Goal: Transaction & Acquisition: Purchase product/service

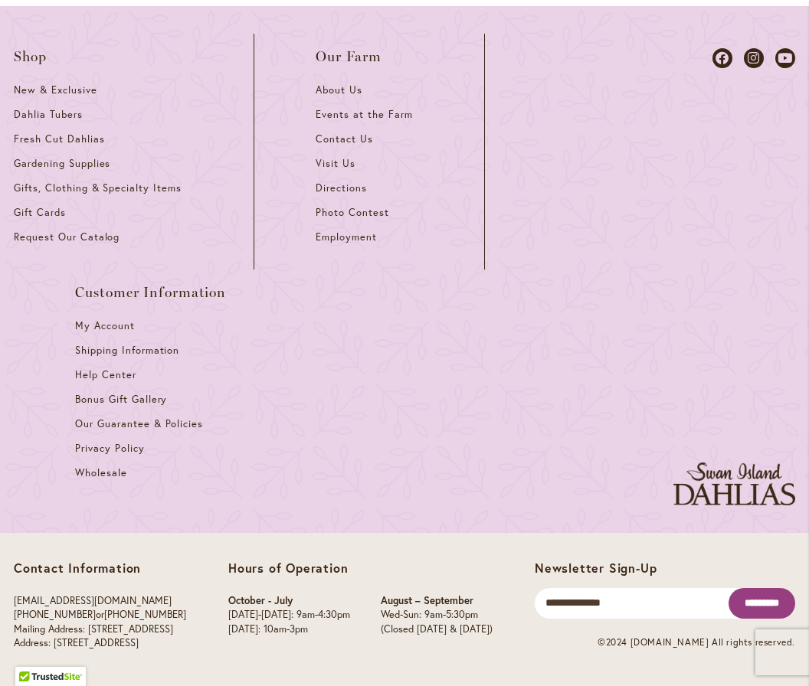
scroll to position [3389, 0]
click at [57, 108] on span "Dahlia Tubers" at bounding box center [48, 114] width 69 height 13
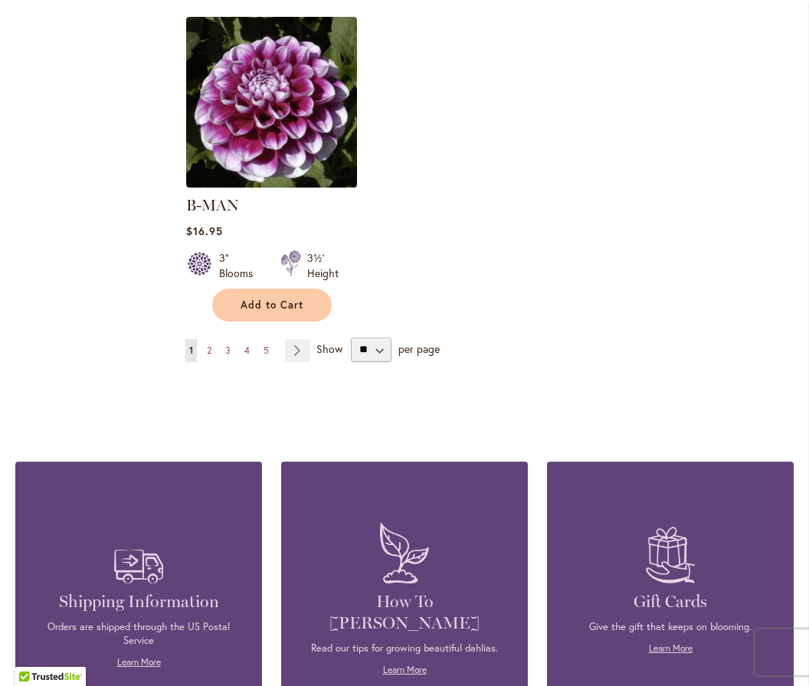
scroll to position [2071, 0]
click at [373, 338] on select "** ** ** **" at bounding box center [371, 350] width 41 height 25
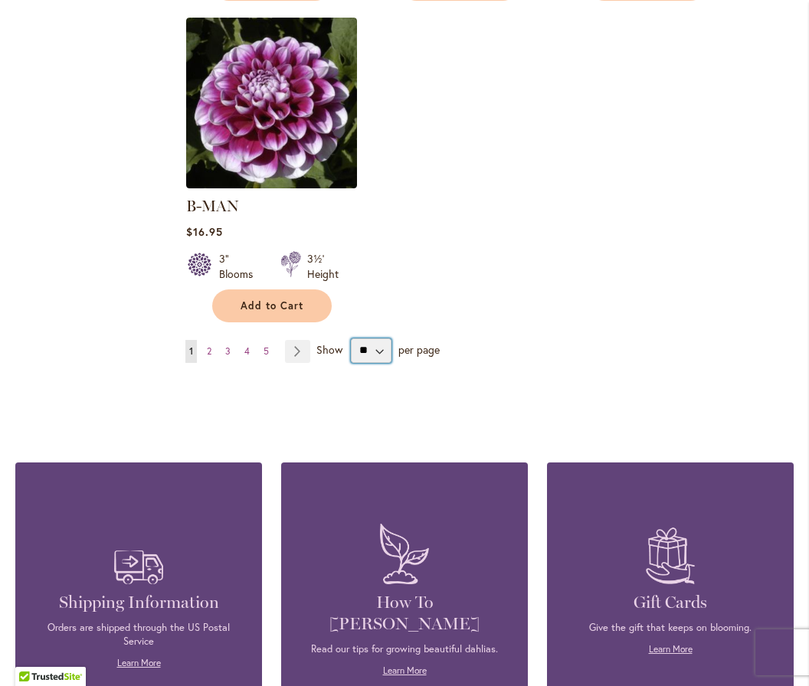
click at [376, 339] on select "** ** ** **" at bounding box center [371, 350] width 41 height 25
select select "**"
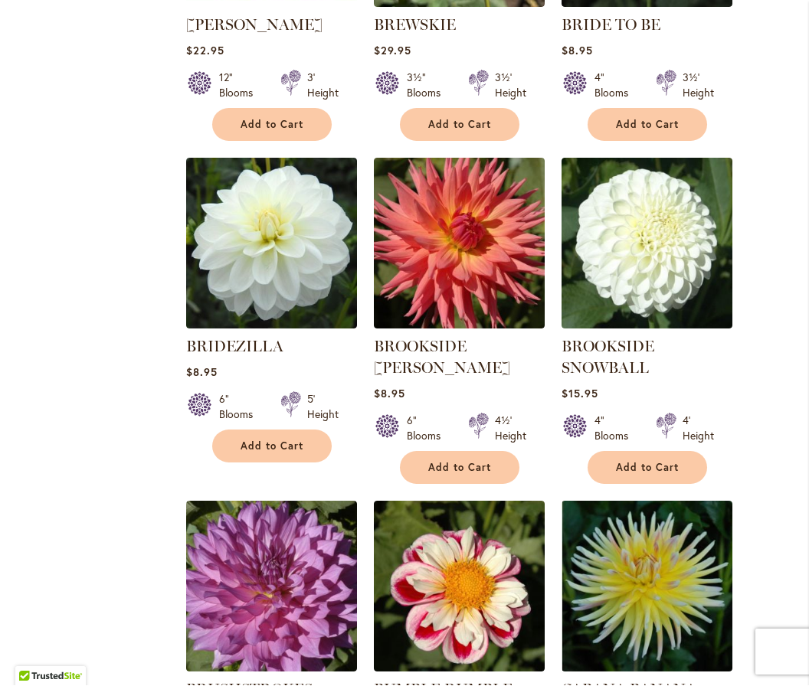
scroll to position [5811, 0]
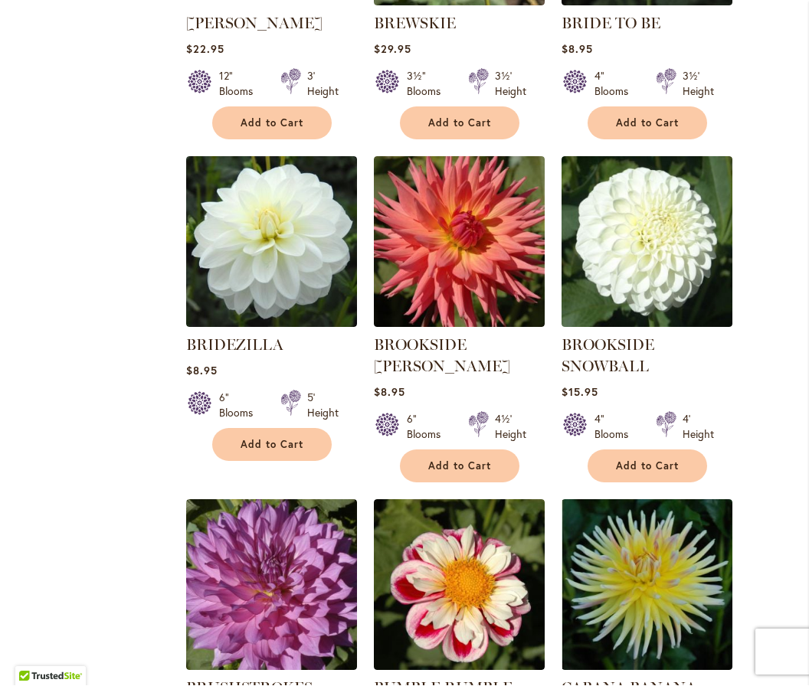
click at [574, 450] on div "Add to Cart" at bounding box center [647, 466] width 169 height 33
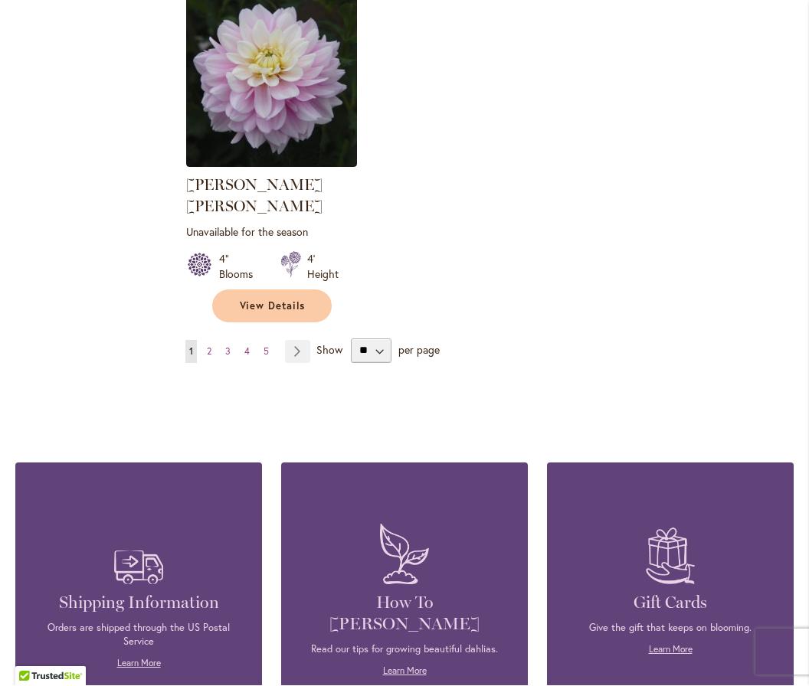
scroll to position [7278, 0]
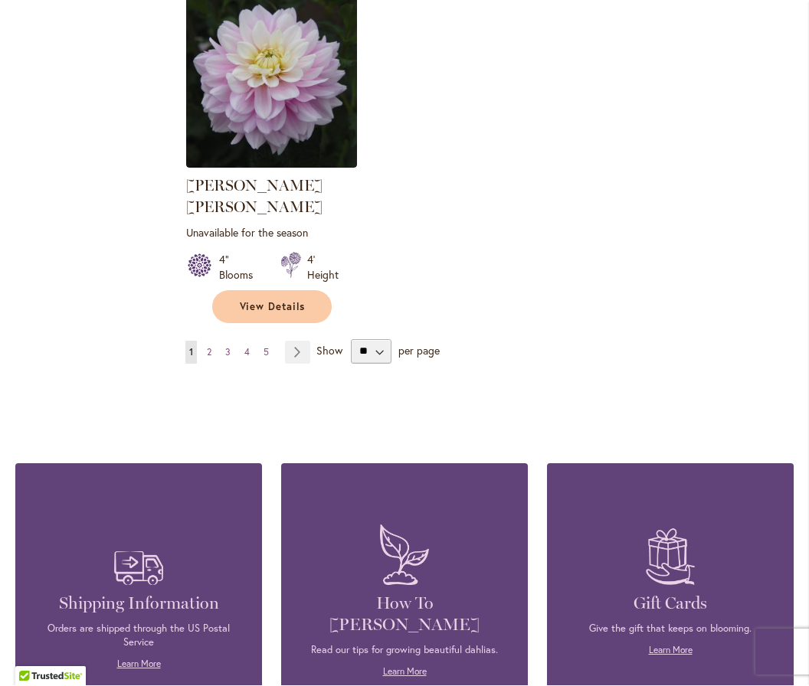
click at [334, 343] on span "Show" at bounding box center [329, 350] width 26 height 15
click at [351, 340] on select "** ** ** **" at bounding box center [371, 352] width 41 height 25
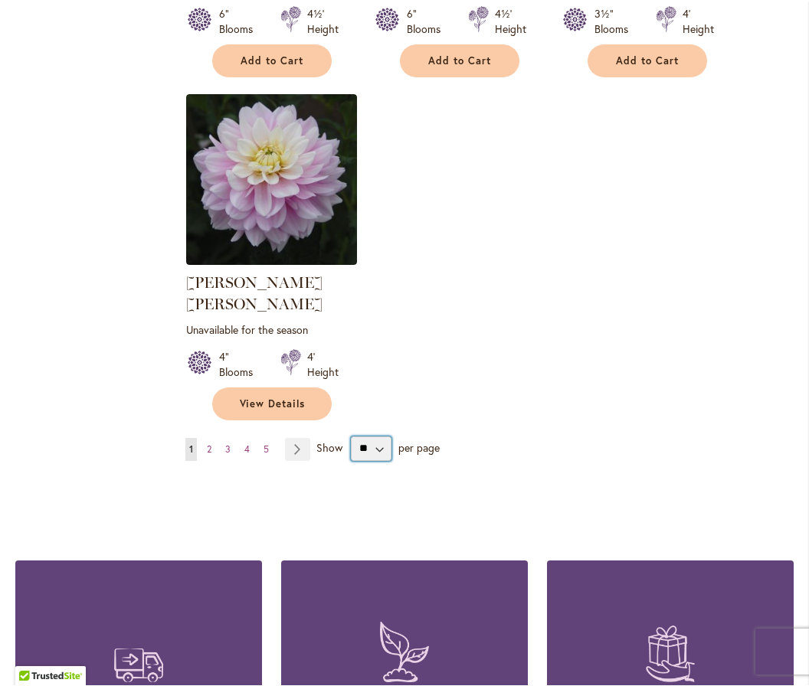
scroll to position [7180, 0]
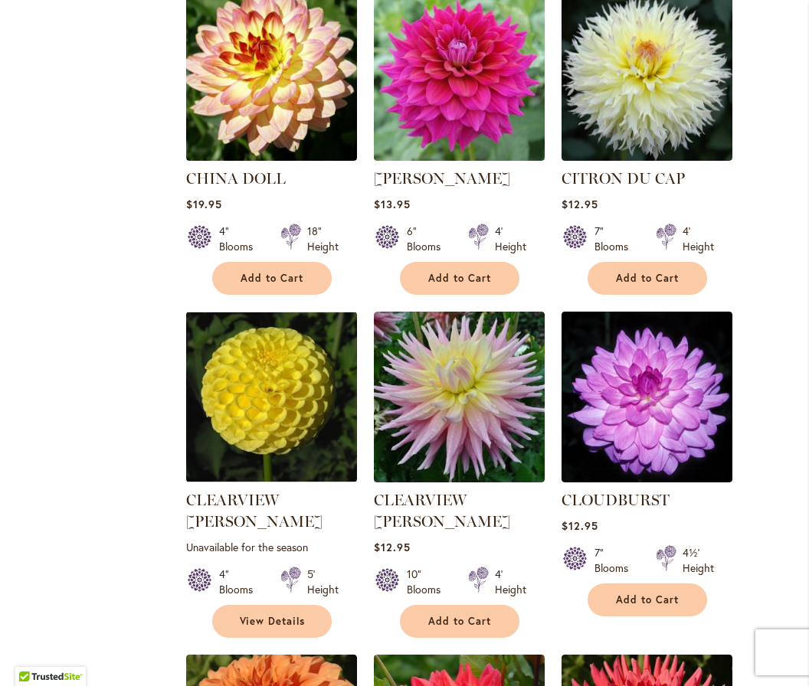
scroll to position [1455, 0]
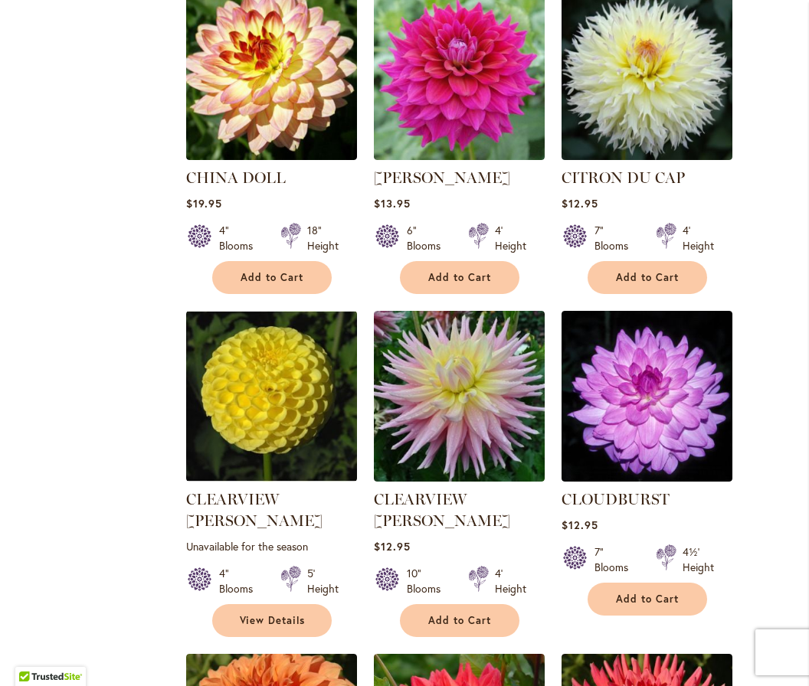
click at [286, 404] on img at bounding box center [271, 396] width 171 height 171
click at [285, 392] on img at bounding box center [271, 396] width 171 height 171
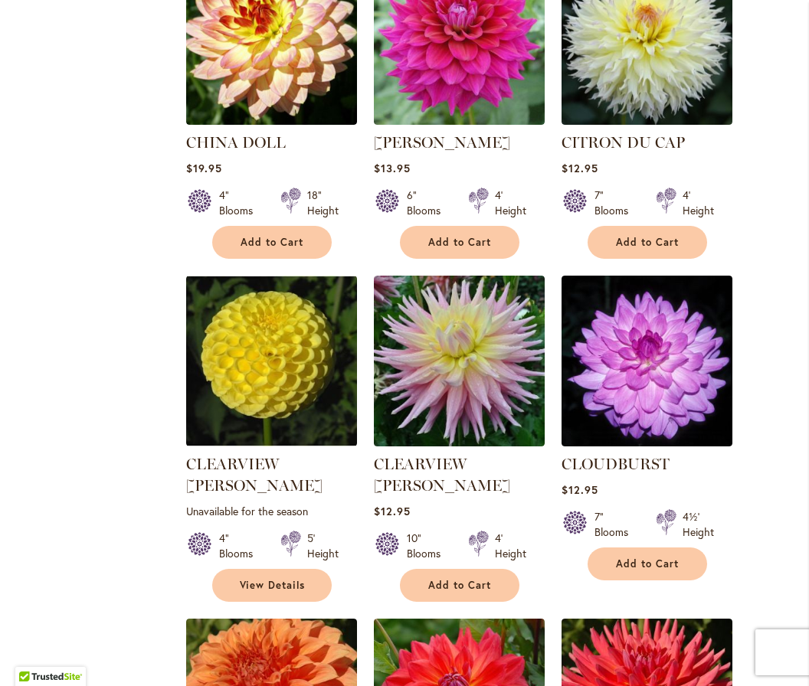
scroll to position [1492, 0]
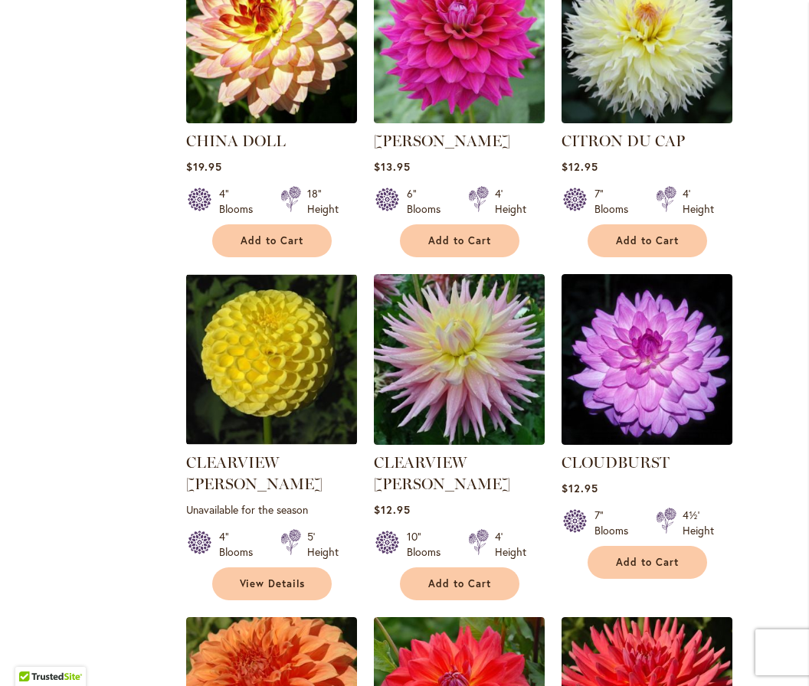
click at [283, 348] on img at bounding box center [271, 359] width 171 height 171
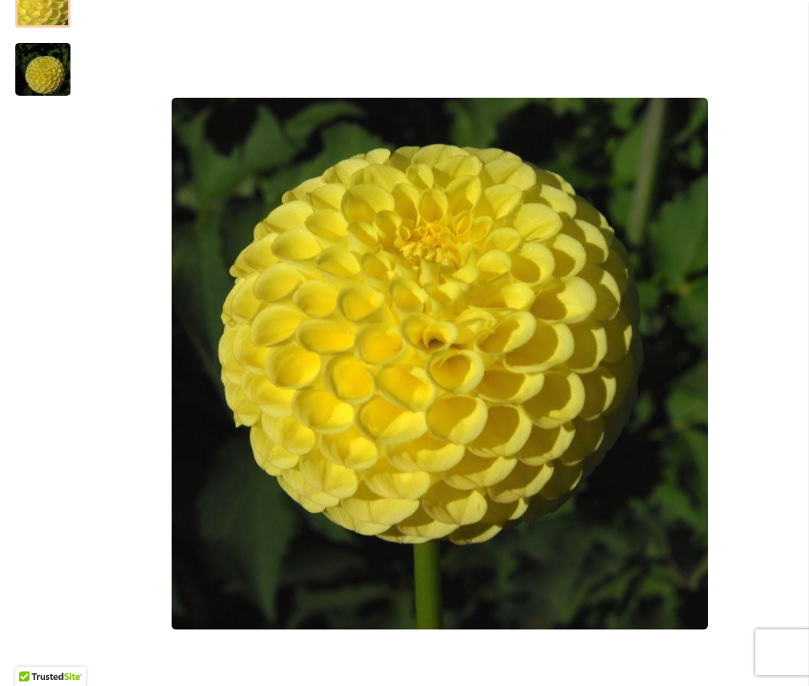
scroll to position [330, 0]
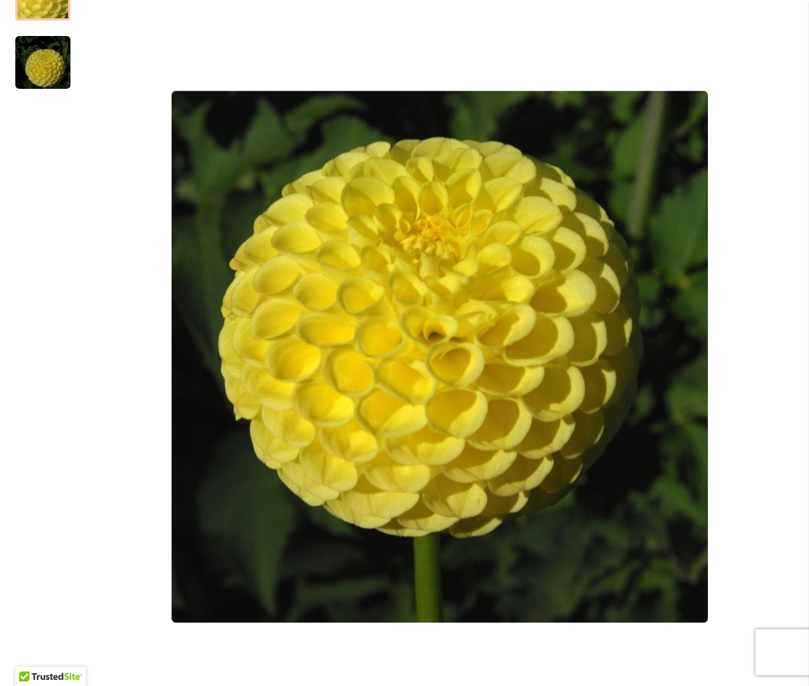
click at [568, 7] on div "CLEARVIEW DANIEL" at bounding box center [440, 357] width 708 height 809
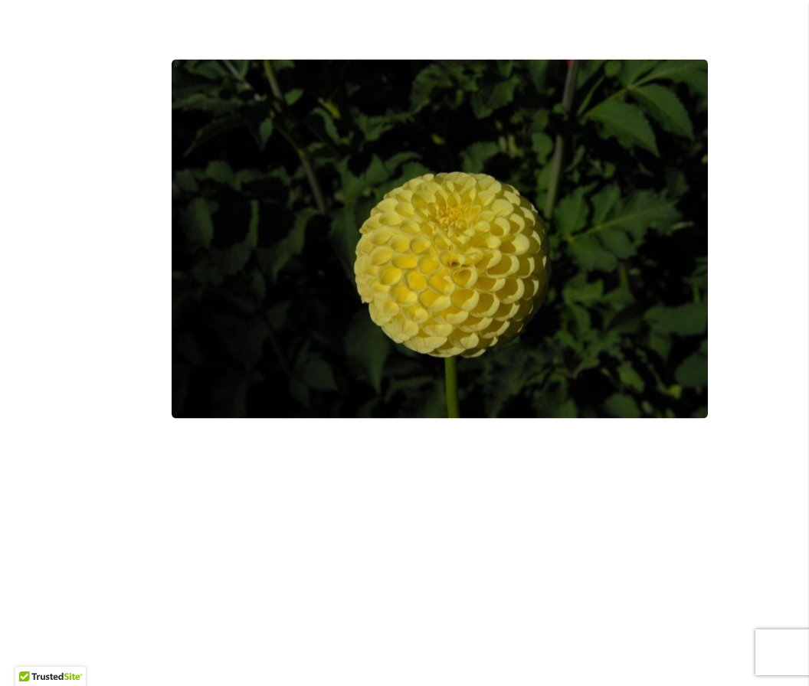
scroll to position [434, 0]
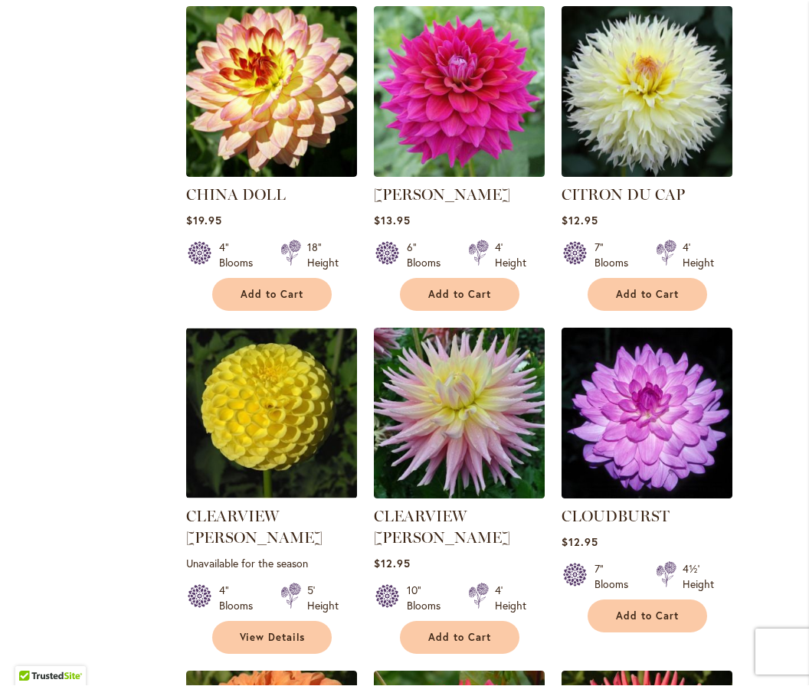
scroll to position [1438, 0]
